Goal: Transaction & Acquisition: Purchase product/service

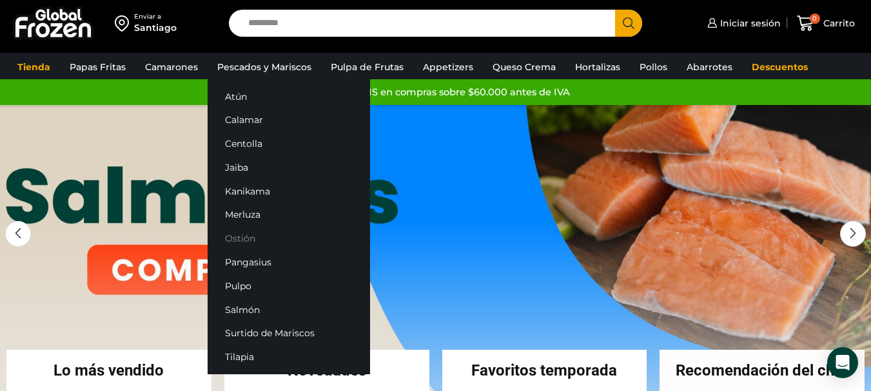
click at [244, 232] on link "Ostión" at bounding box center [289, 239] width 162 height 24
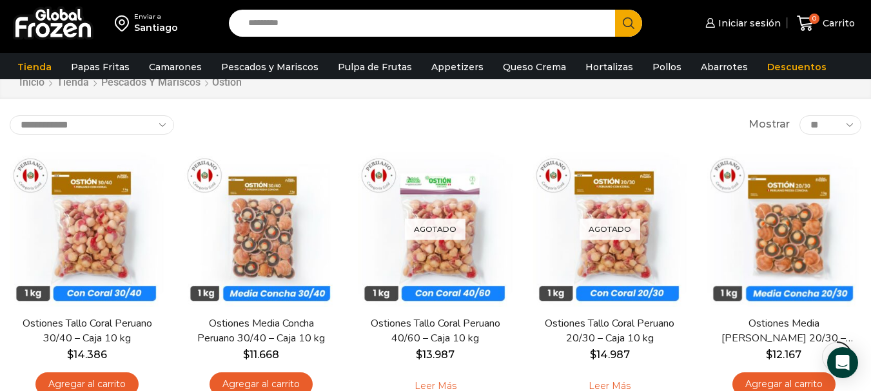
scroll to position [193, 0]
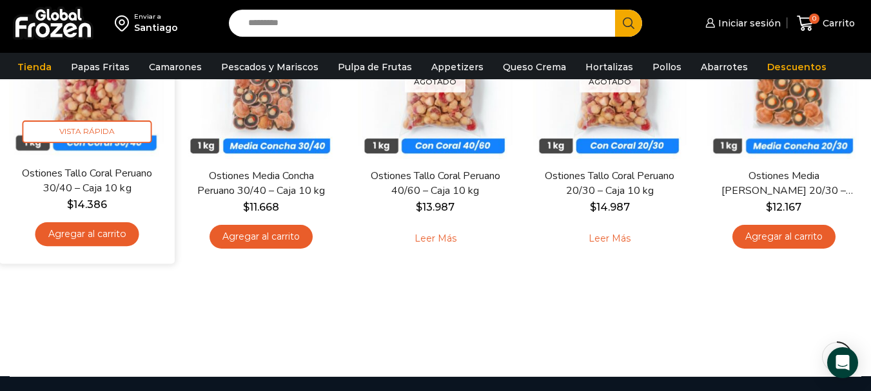
click at [101, 187] on link "Ostiones Tallo Coral Peruano 30/40 – Caja 10 kg" at bounding box center [87, 181] width 140 height 30
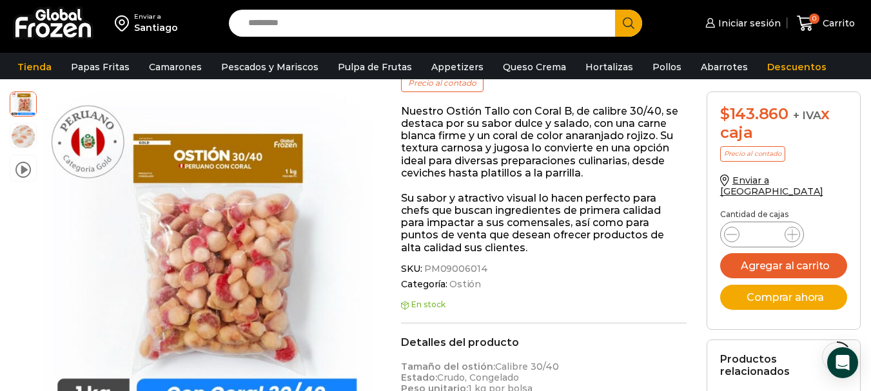
scroll to position [193, 0]
click at [766, 32] on link "Iniciar sesión" at bounding box center [741, 23] width 79 height 26
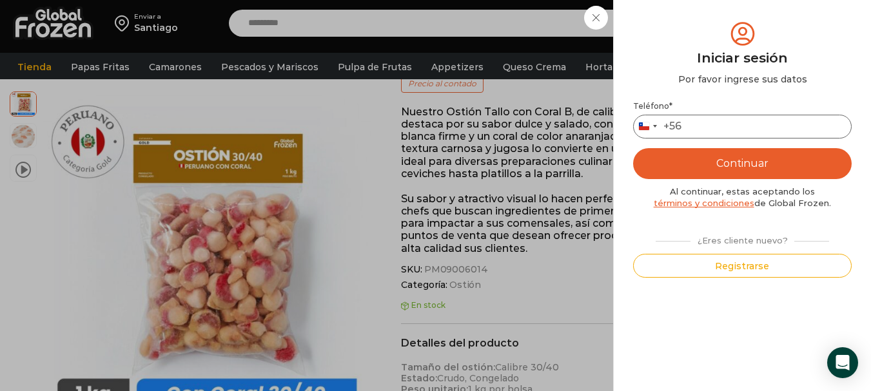
click at [818, 126] on input "Teléfono *" at bounding box center [742, 127] width 218 height 24
type input "*********"
click at [780, 166] on button "Continuar" at bounding box center [742, 163] width 218 height 31
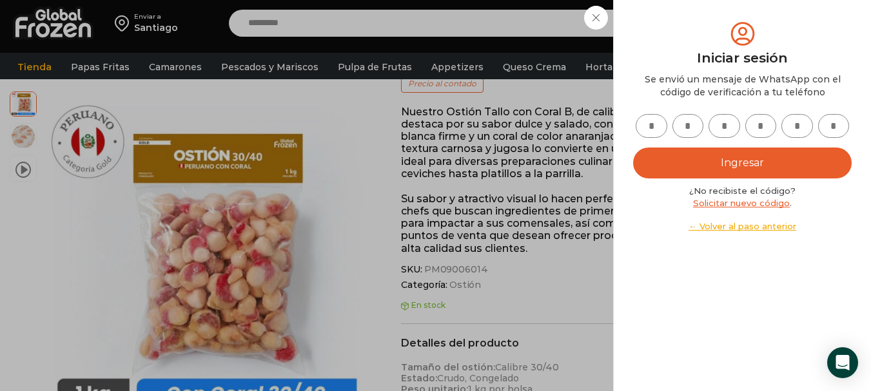
click at [647, 127] on input "text" at bounding box center [651, 126] width 32 height 24
type input "*"
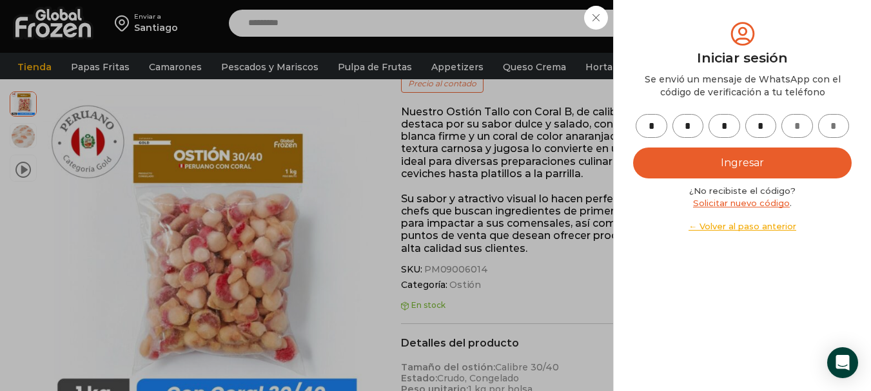
type input "*"
click at [661, 162] on button "Ingresar" at bounding box center [742, 163] width 218 height 31
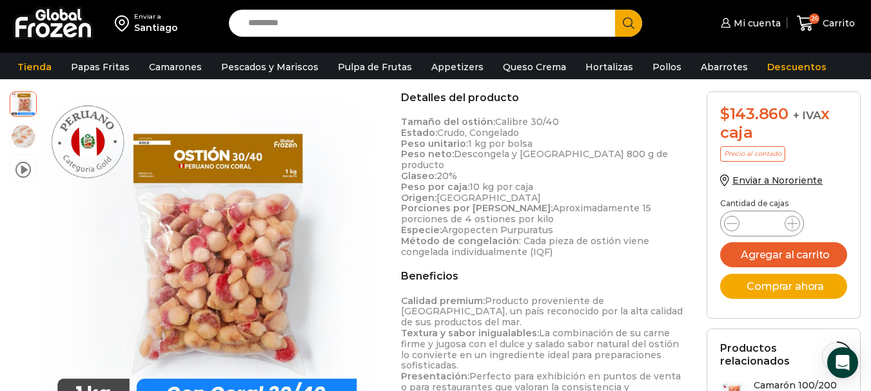
scroll to position [451, 0]
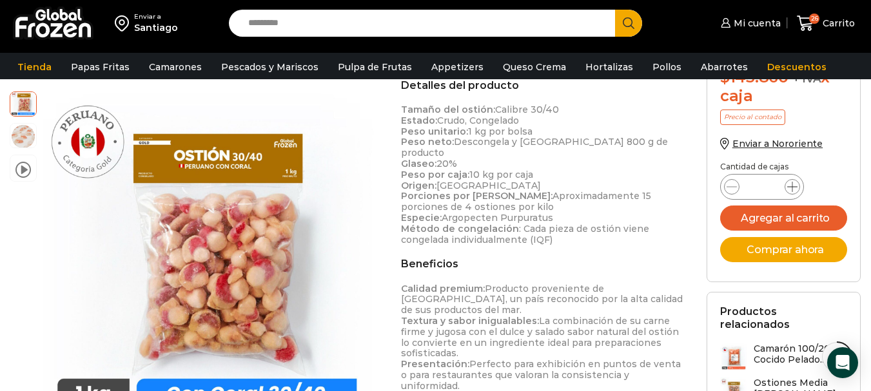
click at [795, 189] on icon at bounding box center [792, 187] width 10 height 10
type input "*"
click at [795, 189] on icon at bounding box center [792, 187] width 10 height 10
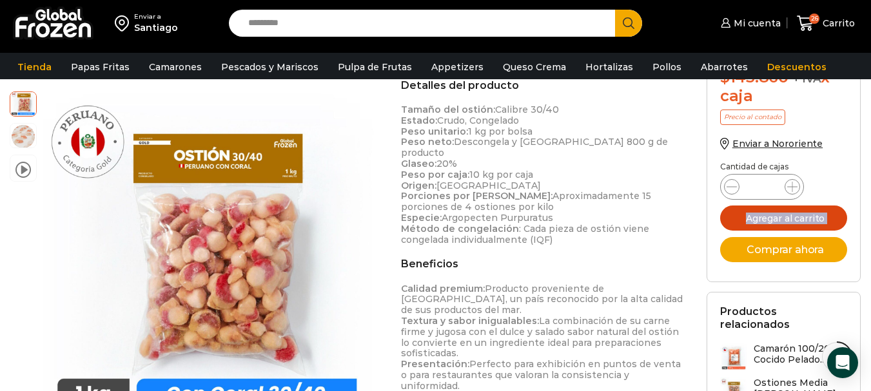
click at [807, 225] on button "Agregar al carrito" at bounding box center [784, 218] width 128 height 25
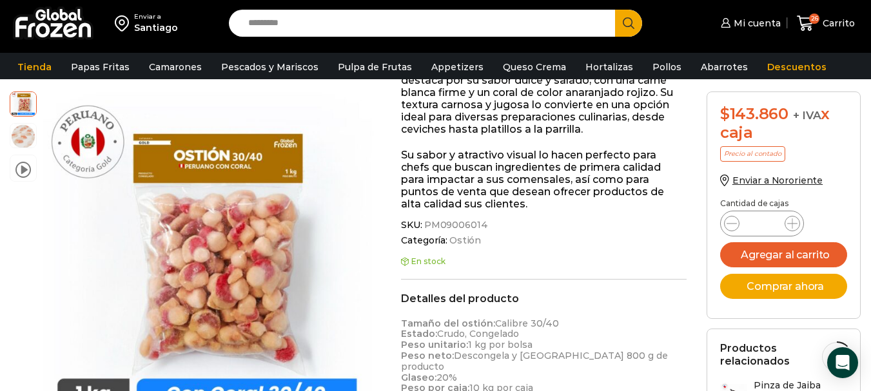
scroll to position [323, 0]
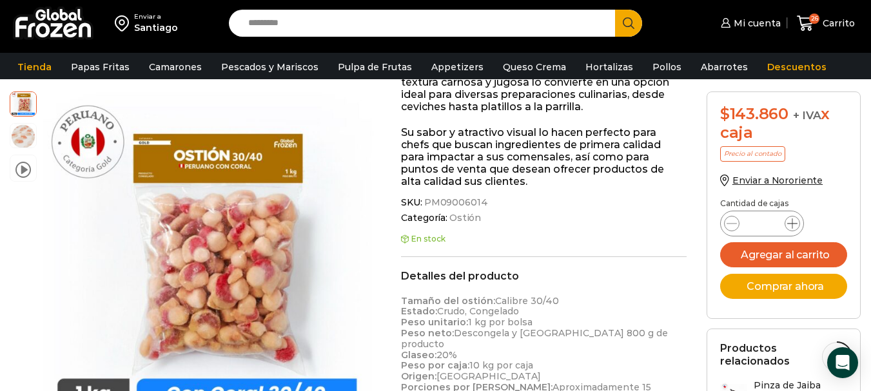
click at [791, 220] on icon at bounding box center [792, 223] width 10 height 10
click at [792, 220] on icon at bounding box center [792, 223] width 10 height 10
type input "*"
click at [784, 249] on button "Agregar al carrito" at bounding box center [784, 254] width 128 height 25
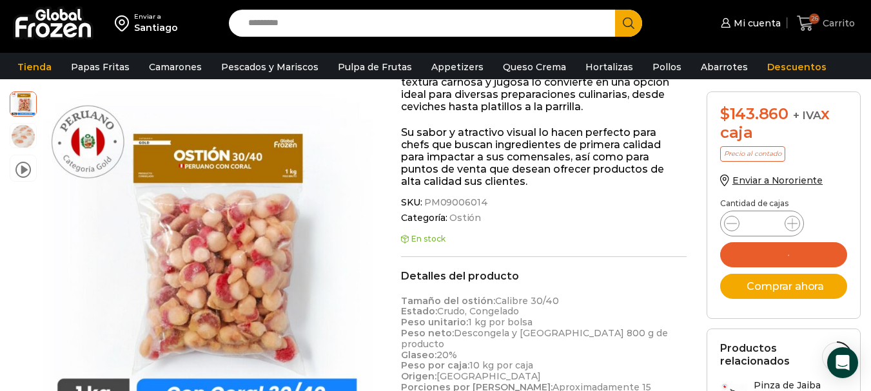
click at [809, 22] on icon at bounding box center [805, 23] width 17 height 17
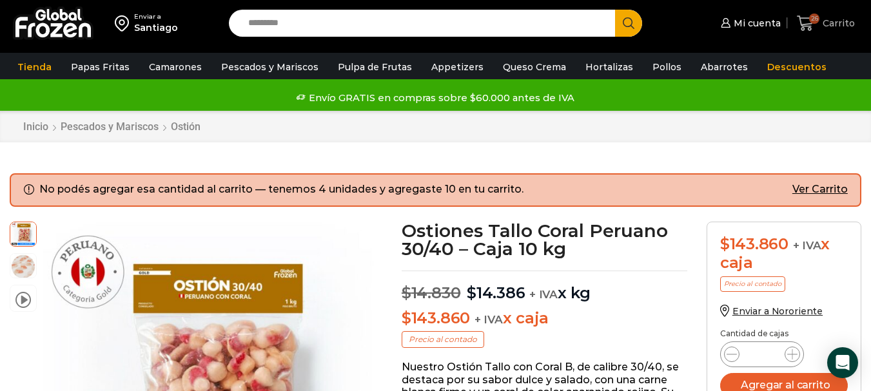
click at [799, 23] on icon at bounding box center [805, 23] width 17 height 17
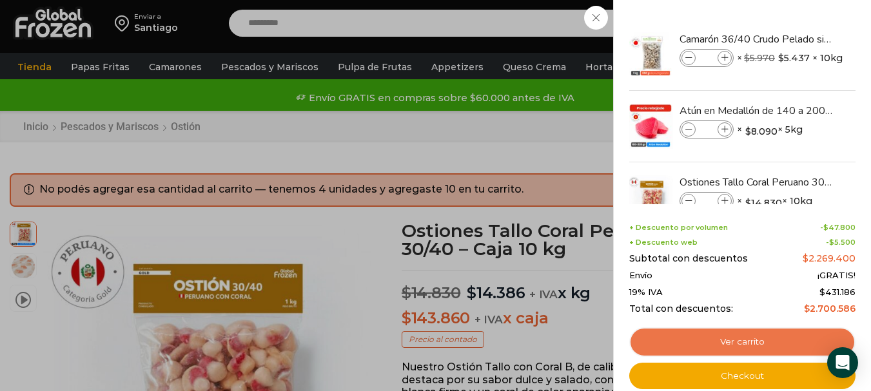
click at [761, 337] on link "Ver carrito" at bounding box center [742, 342] width 226 height 30
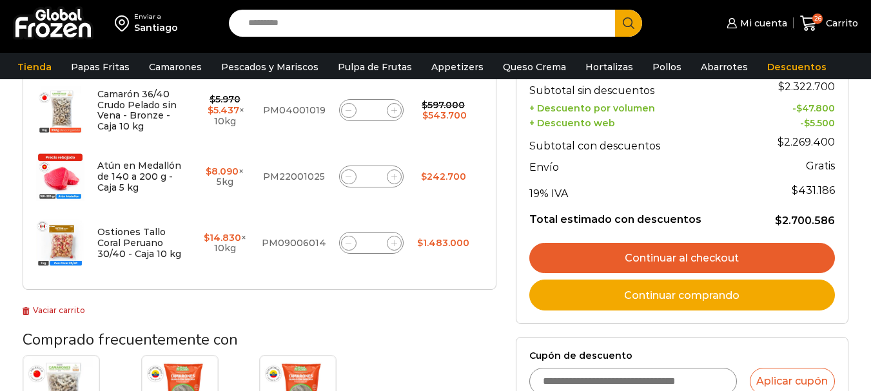
scroll to position [322, 0]
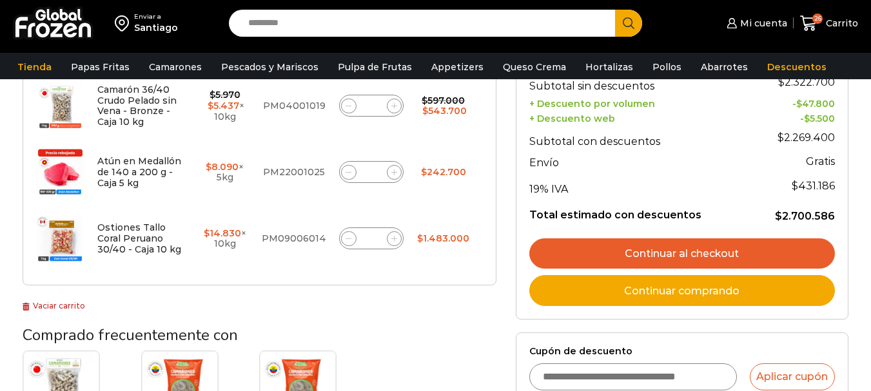
click at [348, 246] on span at bounding box center [348, 238] width 15 height 15
type input "*"
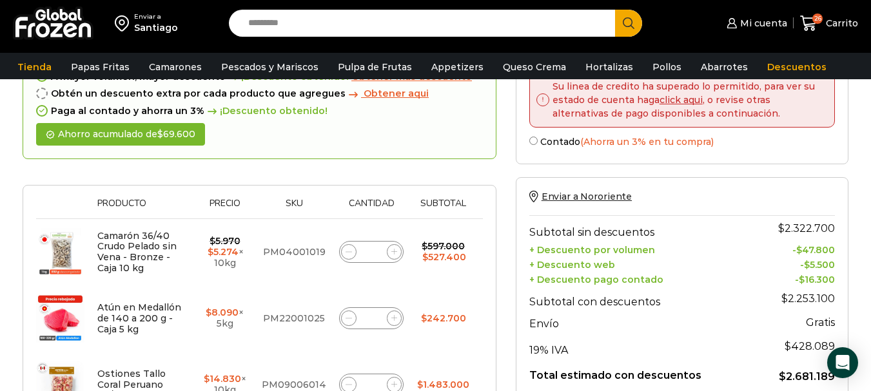
scroll to position [258, 0]
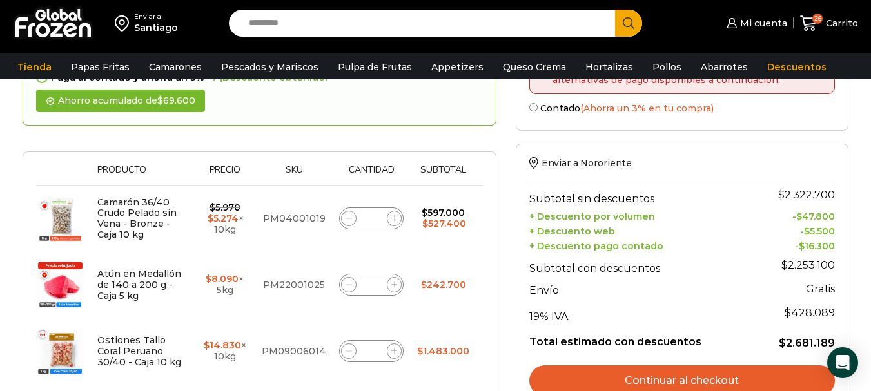
click at [347, 352] on icon at bounding box center [348, 351] width 6 height 6
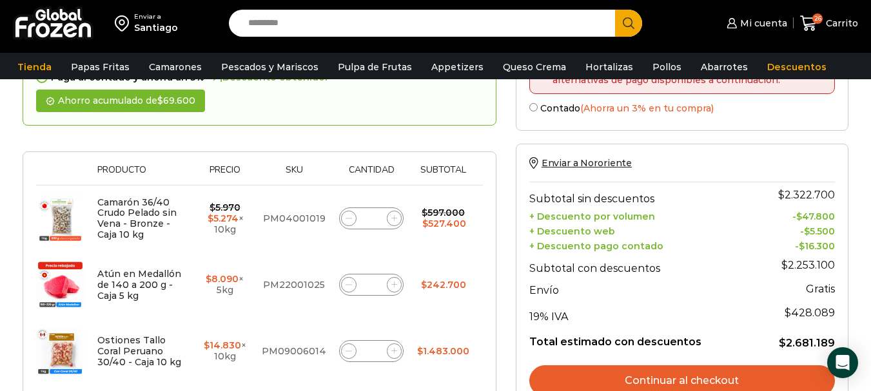
click at [347, 352] on icon at bounding box center [348, 351] width 6 height 6
type input "*"
